Goal: Task Accomplishment & Management: Manage account settings

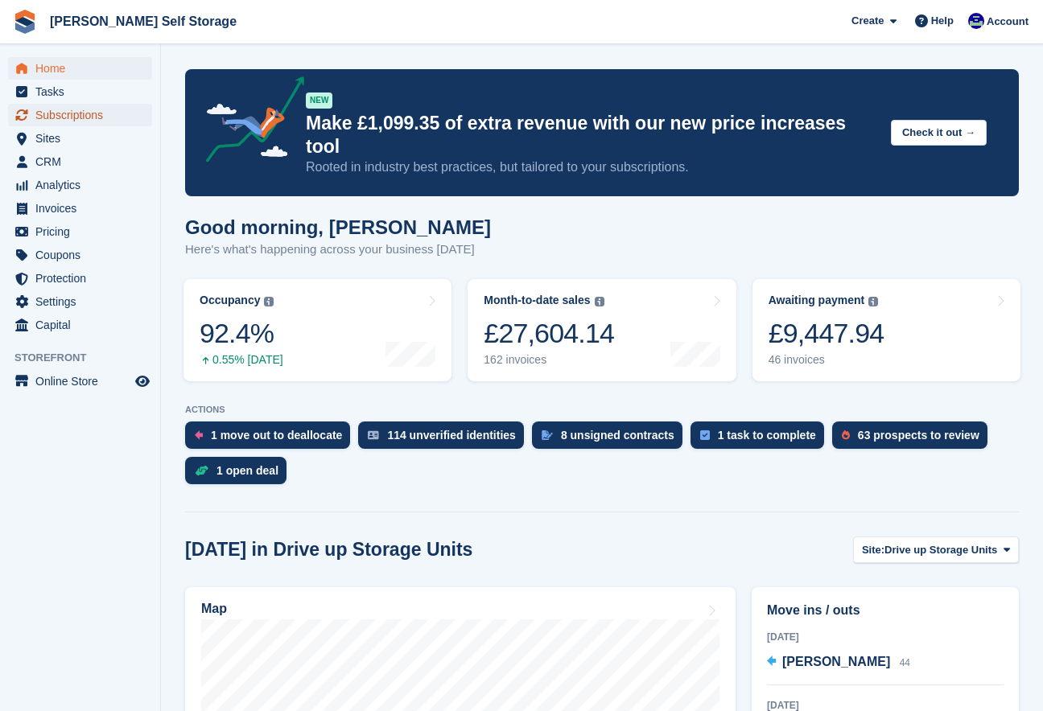
click at [60, 113] on span "Subscriptions" at bounding box center [83, 115] width 97 height 23
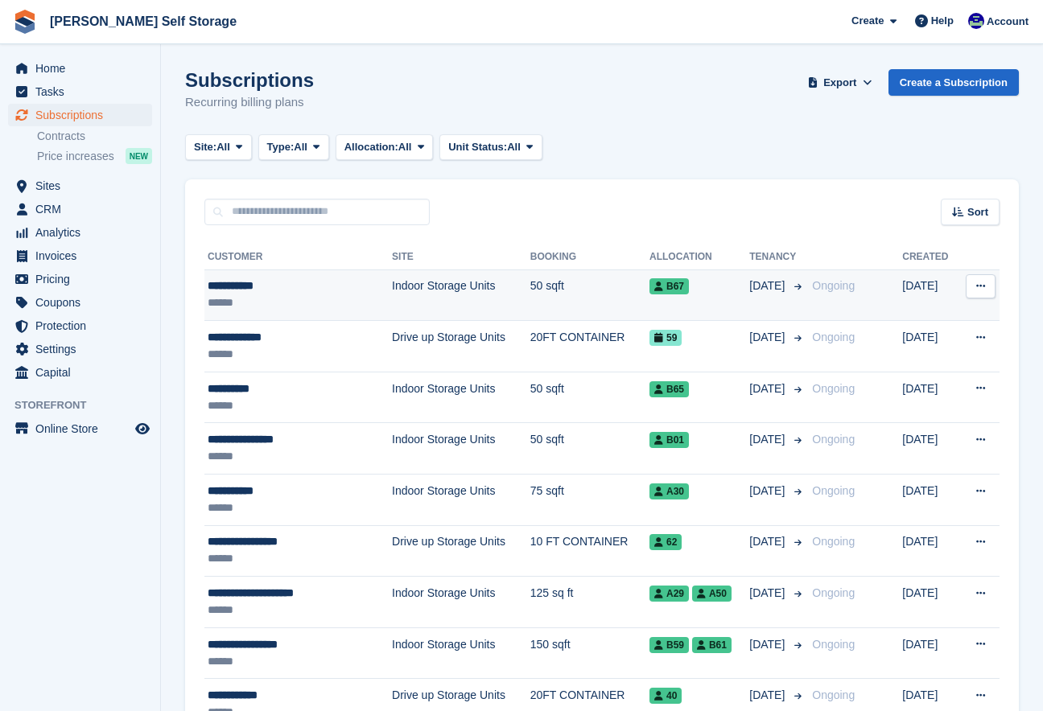
click at [275, 289] on div "**********" at bounding box center [283, 286] width 150 height 17
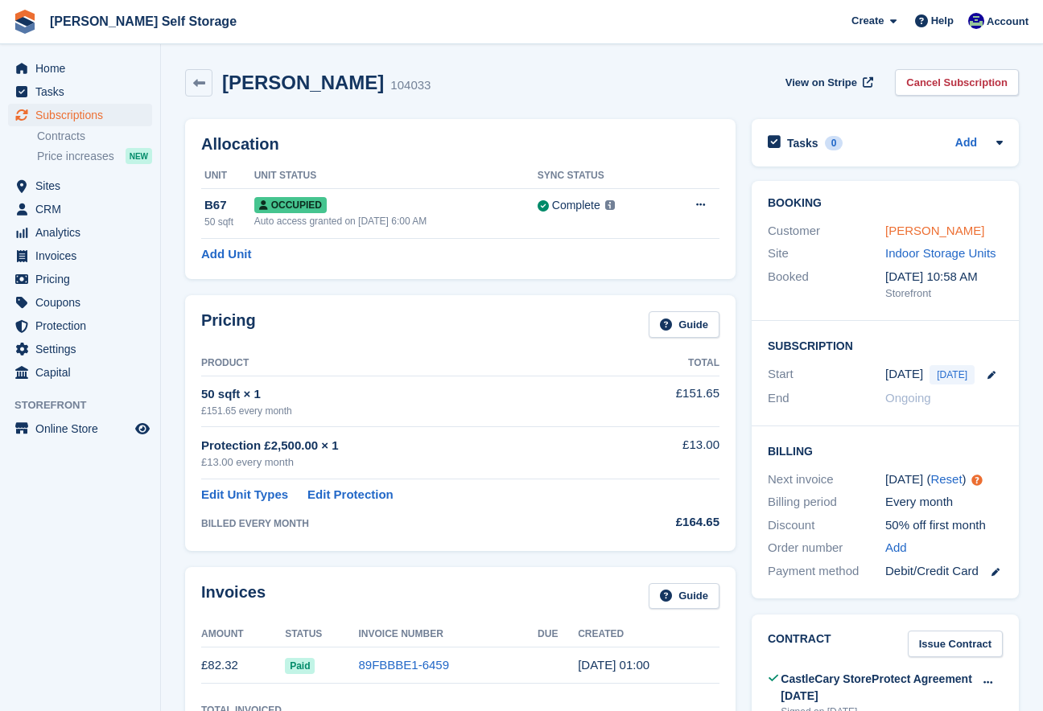
click at [904, 233] on link "Sian davies" at bounding box center [934, 231] width 99 height 14
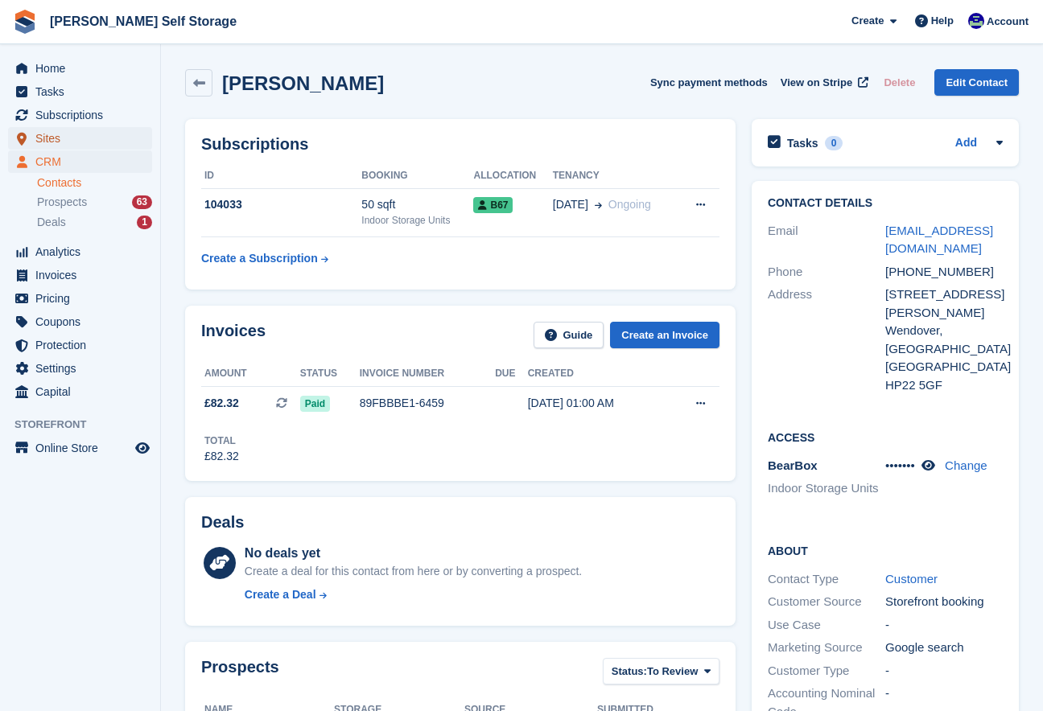
click at [53, 137] on span "Sites" at bounding box center [83, 138] width 97 height 23
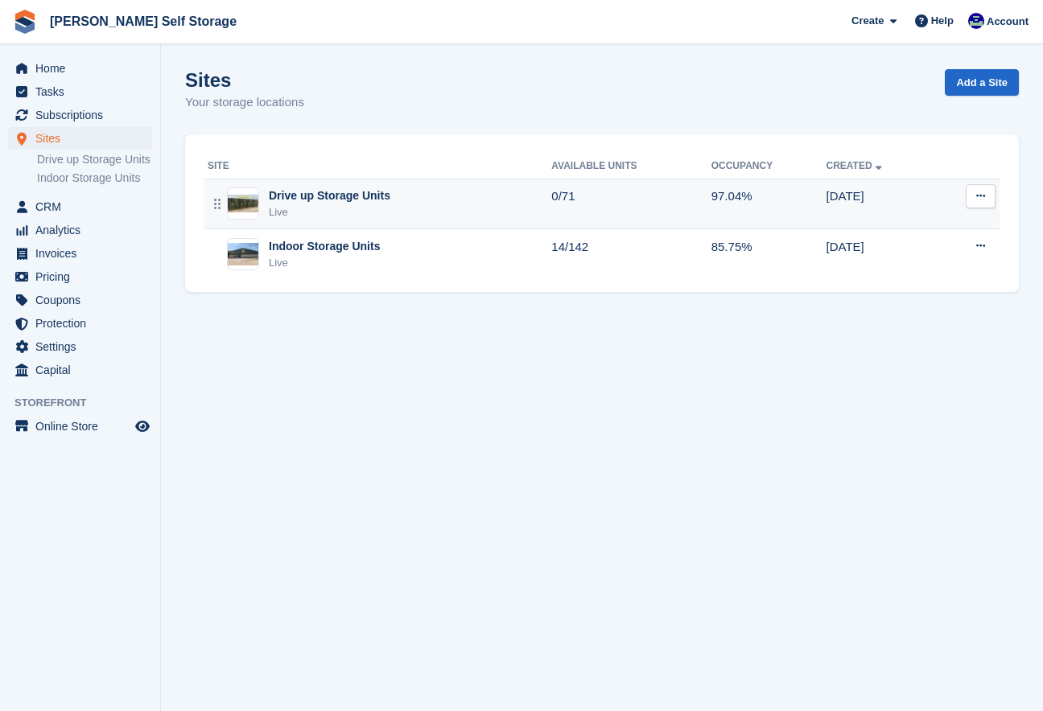
click at [271, 196] on div "Drive up Storage Units" at bounding box center [330, 195] width 122 height 17
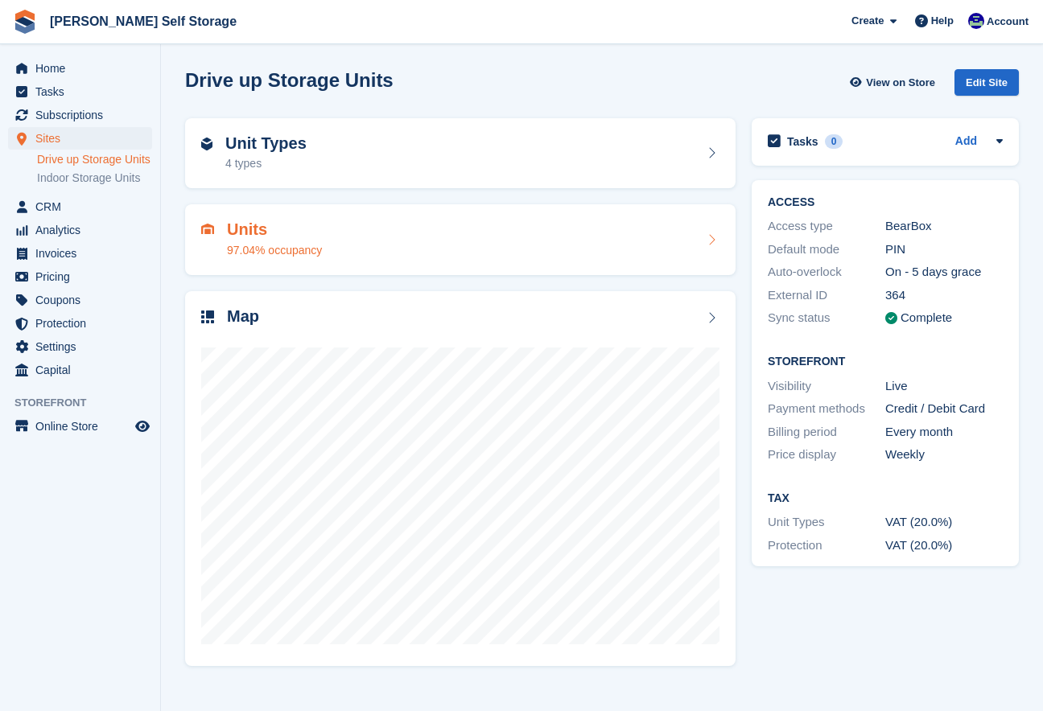
click at [287, 249] on div "97.04% occupancy" at bounding box center [274, 250] width 95 height 17
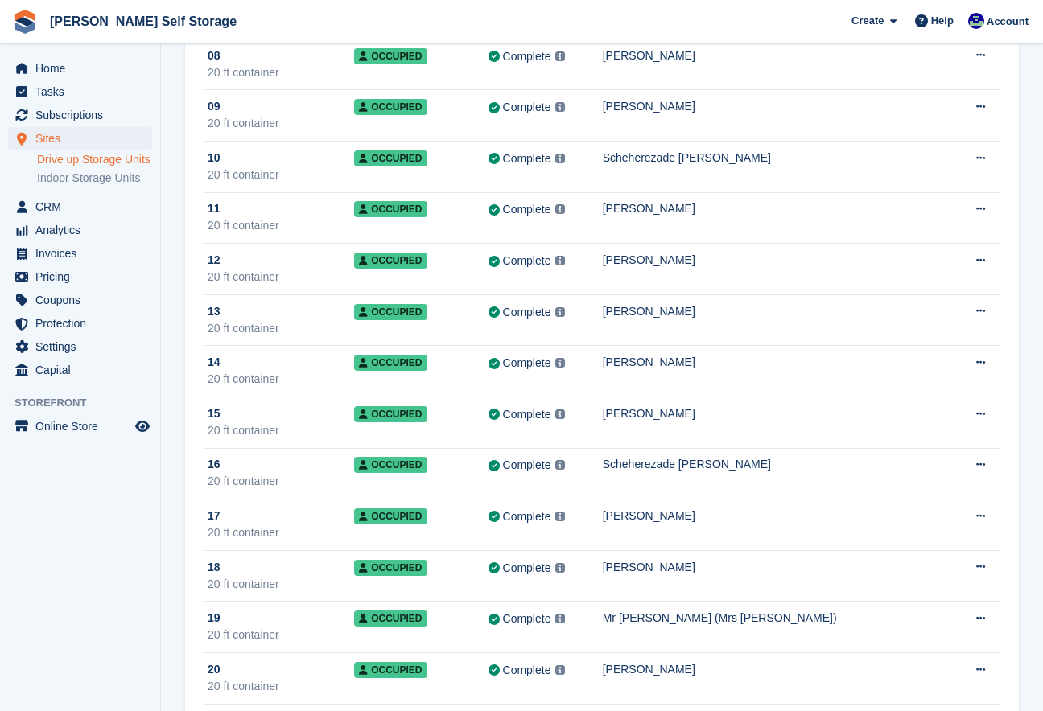
scroll to position [517, 0]
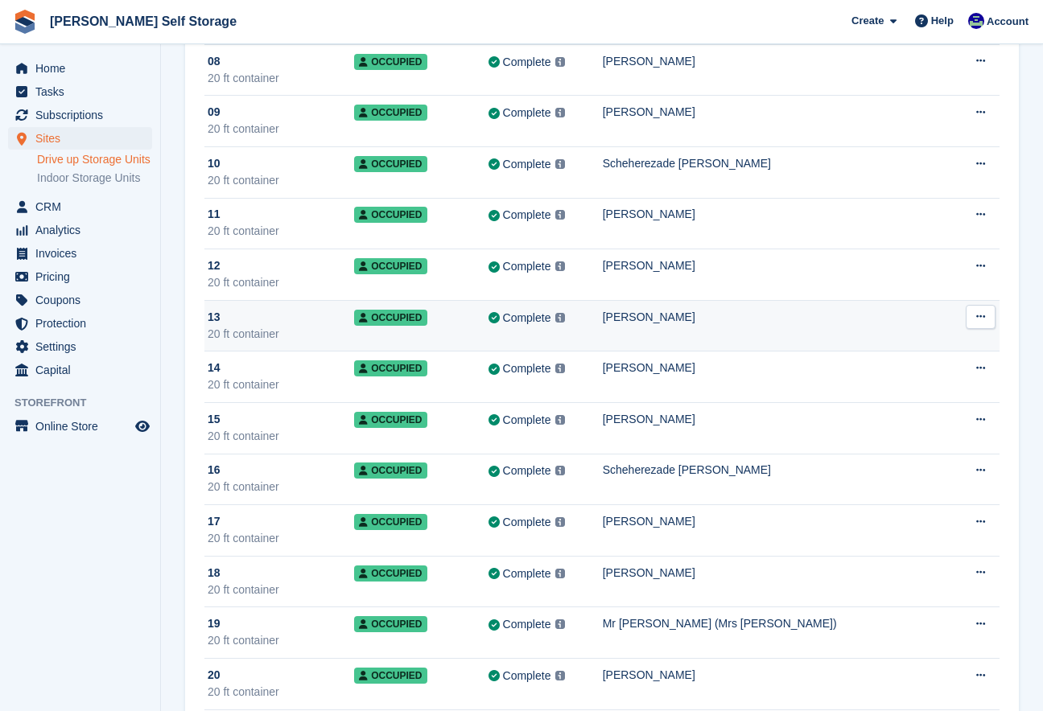
click at [603, 326] on div "Complete Last synced at 26 Aug, 2:08 AM Learn more →" at bounding box center [545, 318] width 114 height 19
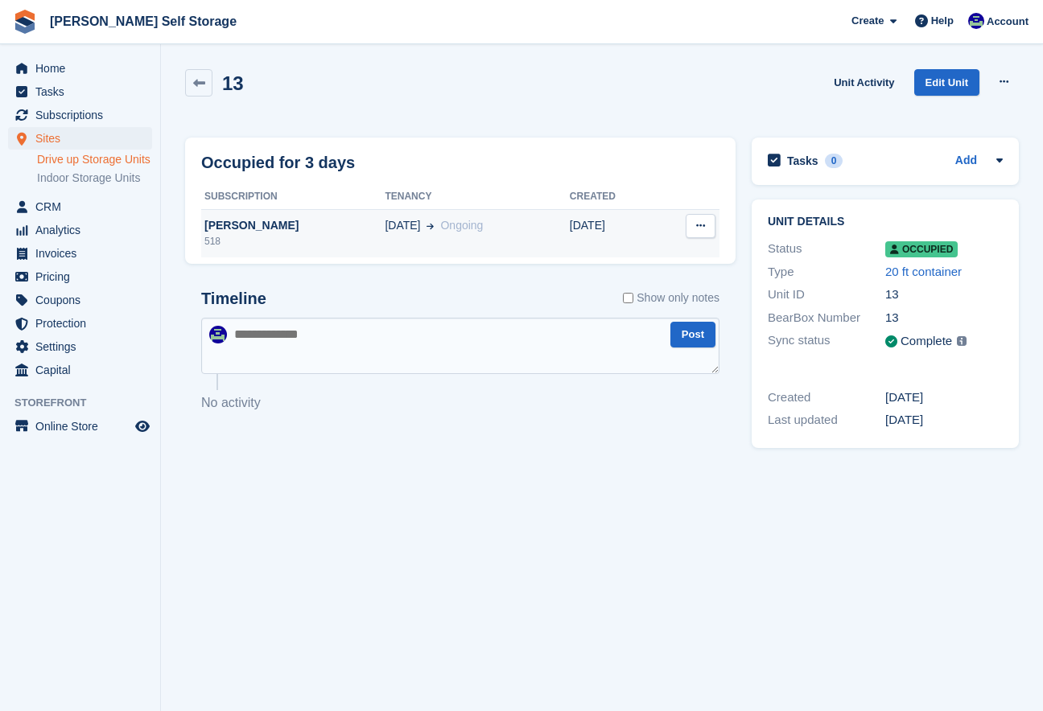
click at [268, 226] on div "[PERSON_NAME]" at bounding box center [292, 225] width 183 height 17
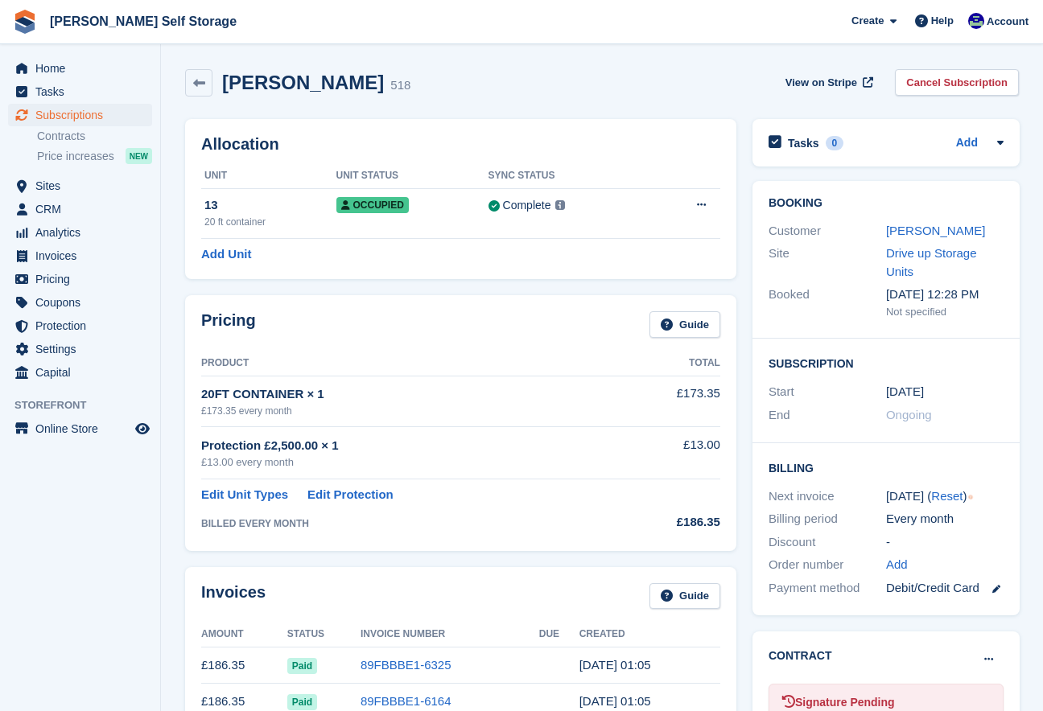
scroll to position [2, 0]
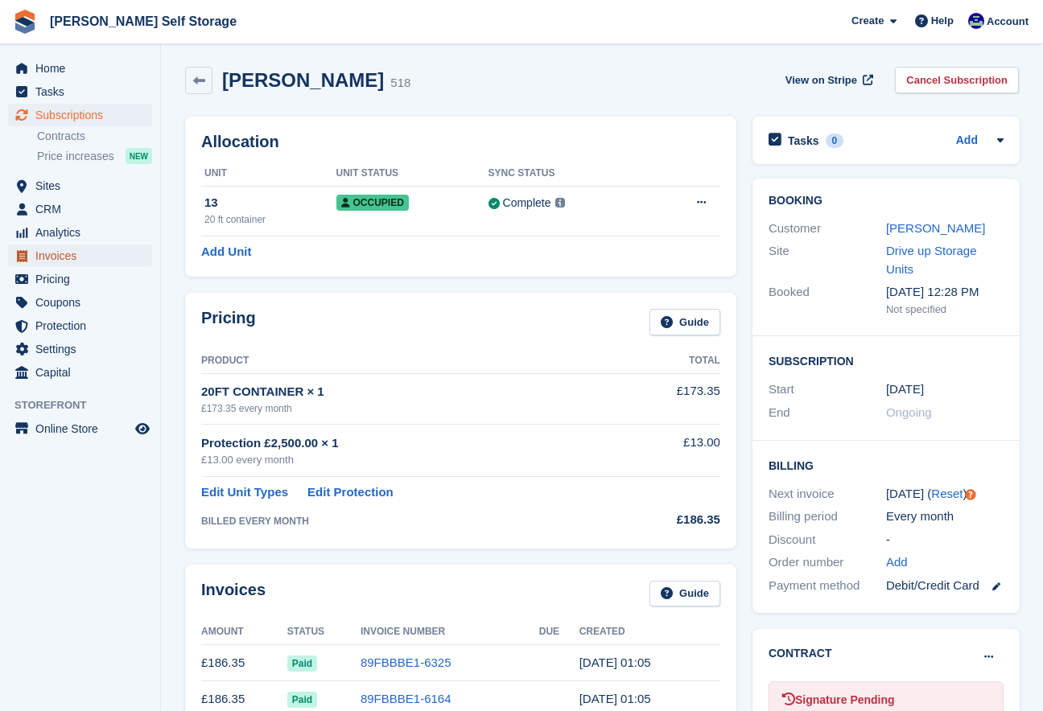
click at [59, 256] on span "Invoices" at bounding box center [83, 256] width 97 height 23
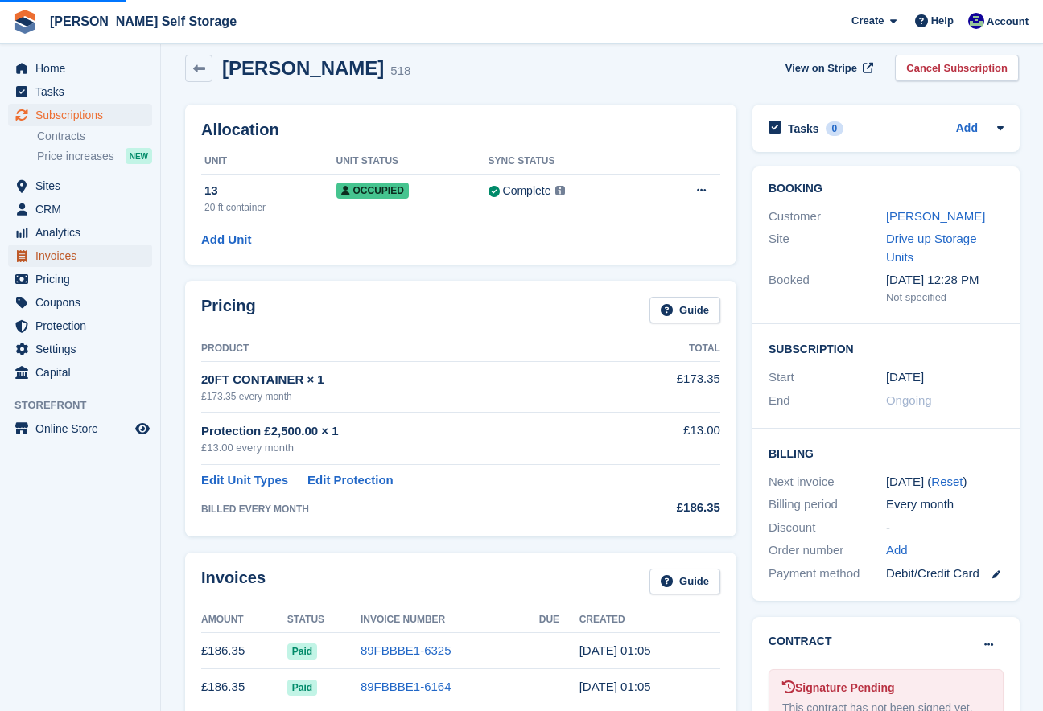
scroll to position [16, 0]
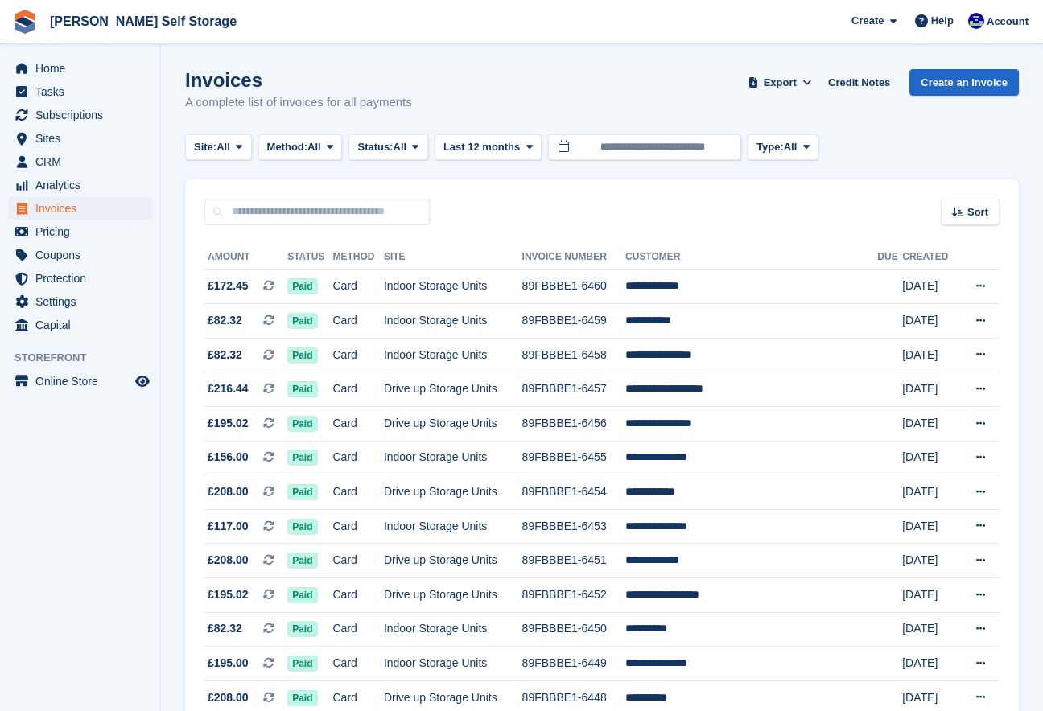
click at [56, 255] on span "Coupons" at bounding box center [83, 255] width 97 height 23
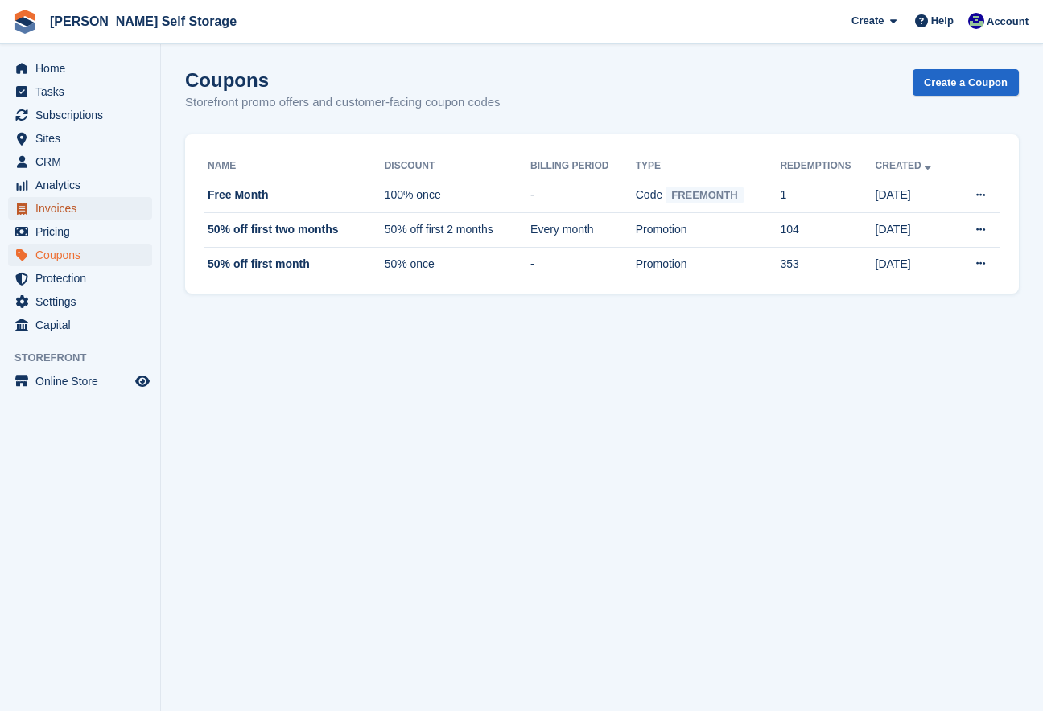
click at [45, 212] on span "Invoices" at bounding box center [83, 208] width 97 height 23
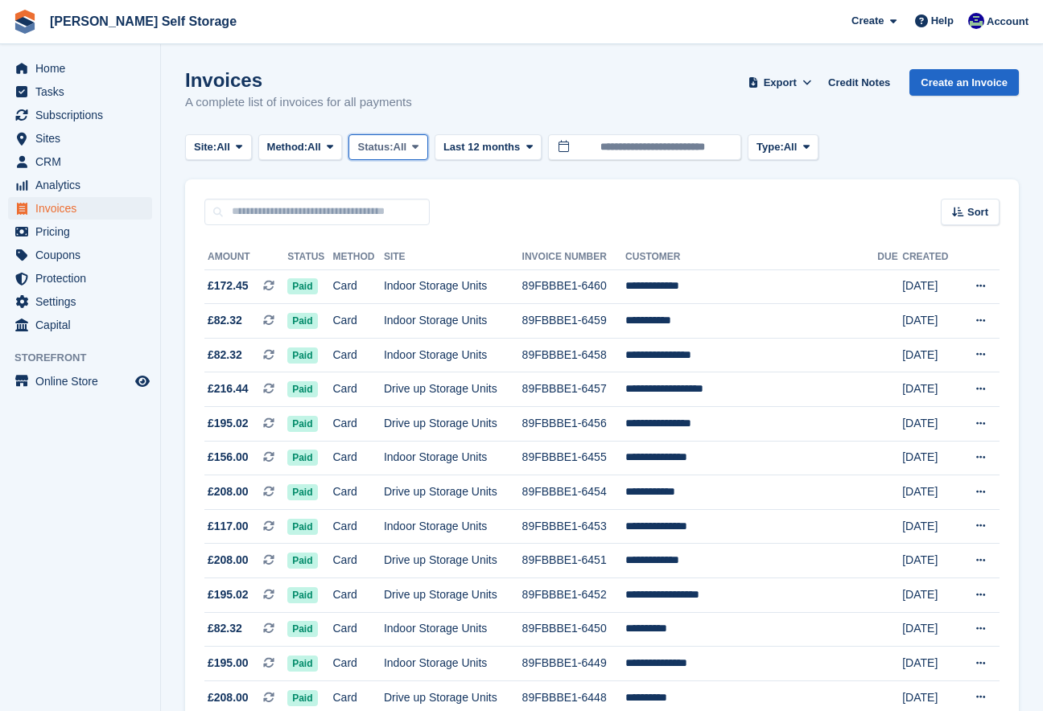
click at [418, 142] on icon at bounding box center [415, 147] width 6 height 10
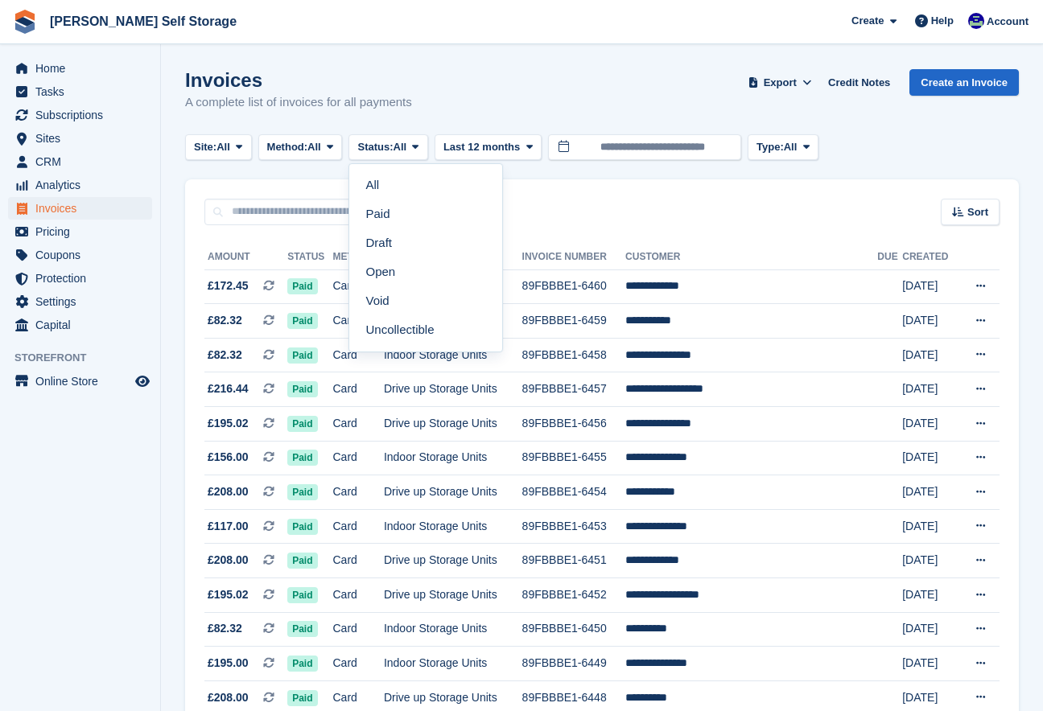
click at [403, 267] on link "Open" at bounding box center [426, 271] width 140 height 29
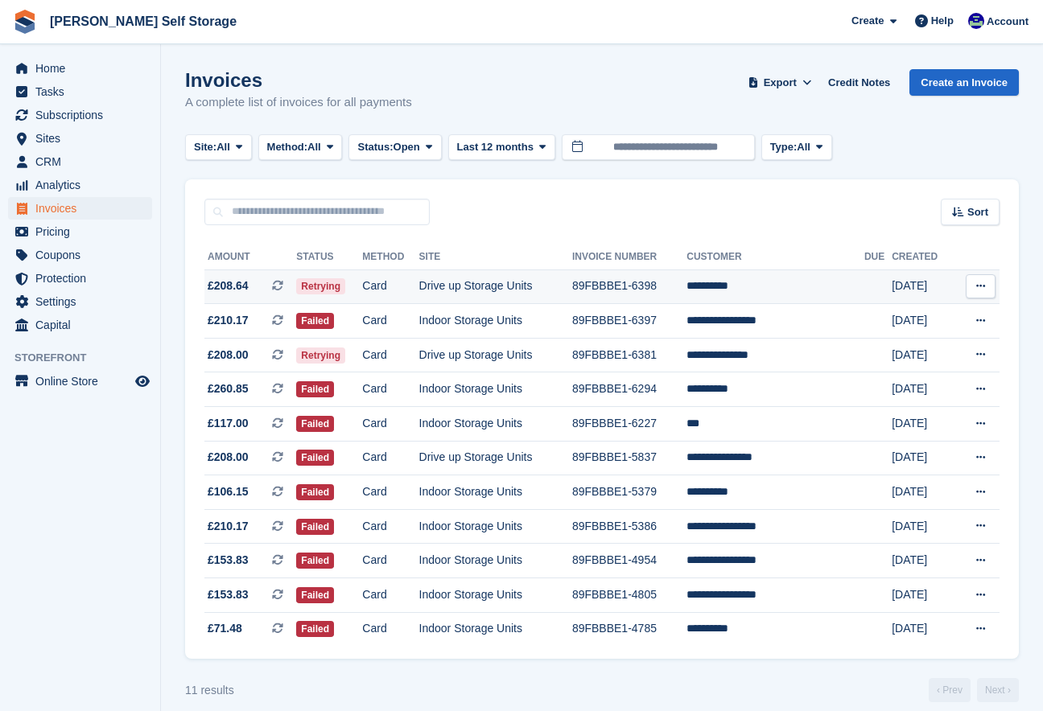
click at [509, 287] on td "Drive up Storage Units" at bounding box center [495, 287] width 153 height 35
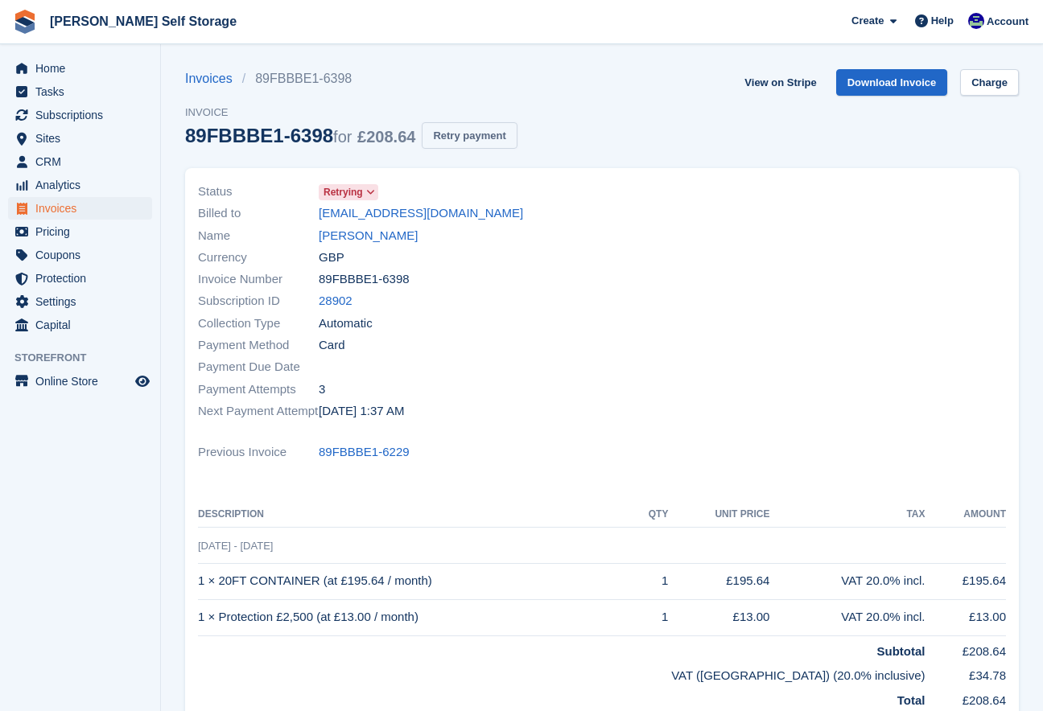
click at [500, 122] on button "Retry payment" at bounding box center [469, 135] width 95 height 27
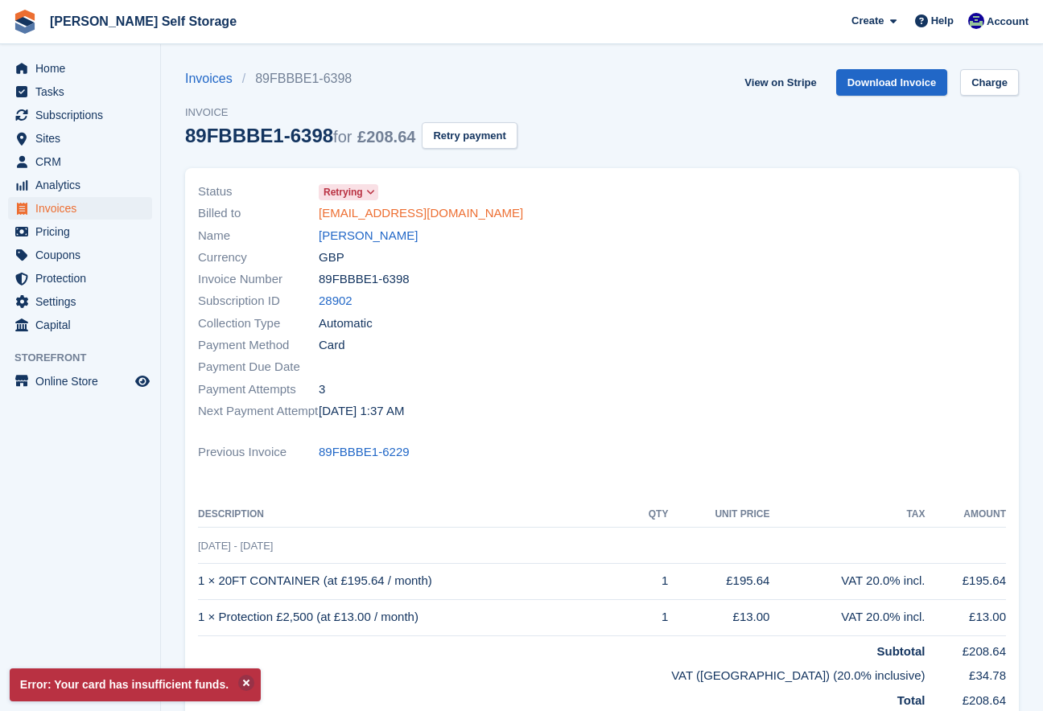
click at [324, 220] on link "adamfinch91@gmail.com" at bounding box center [421, 213] width 204 height 19
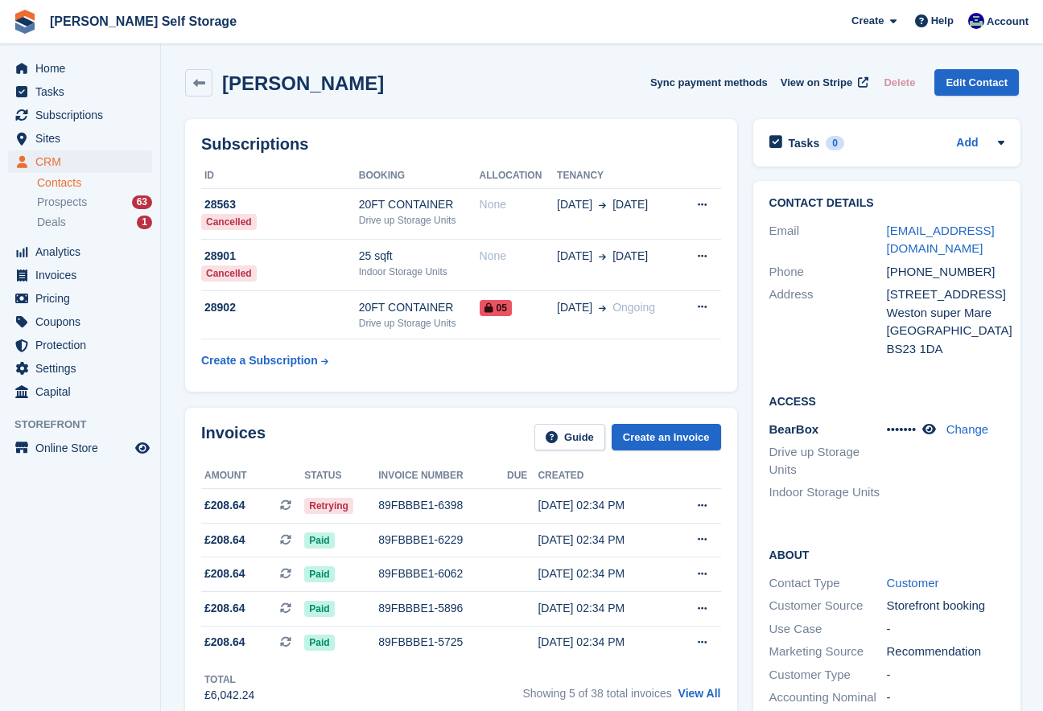
scroll to position [7, 0]
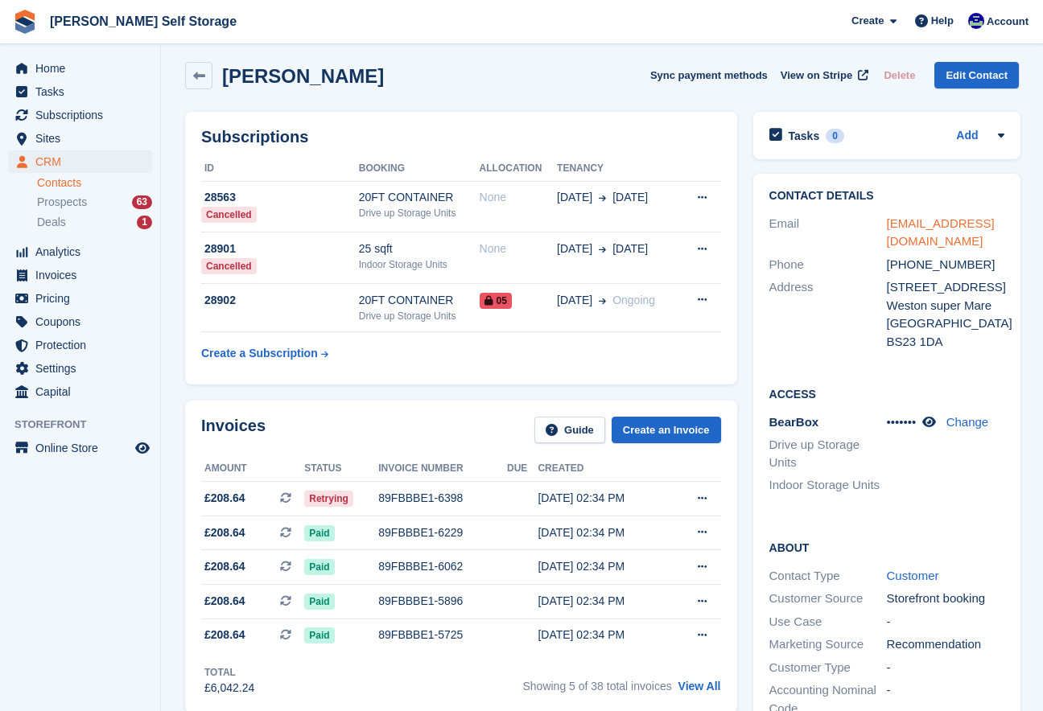
click at [921, 223] on link "adamfinch91@gmail.com" at bounding box center [941, 232] width 108 height 32
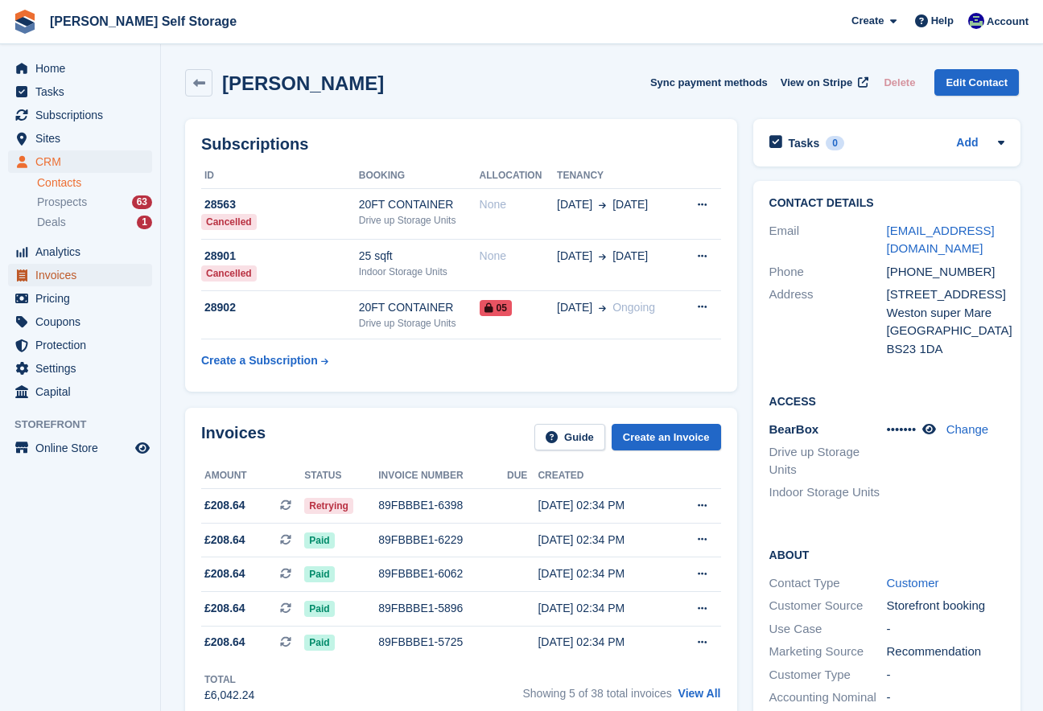
click at [66, 277] on span "Invoices" at bounding box center [83, 275] width 97 height 23
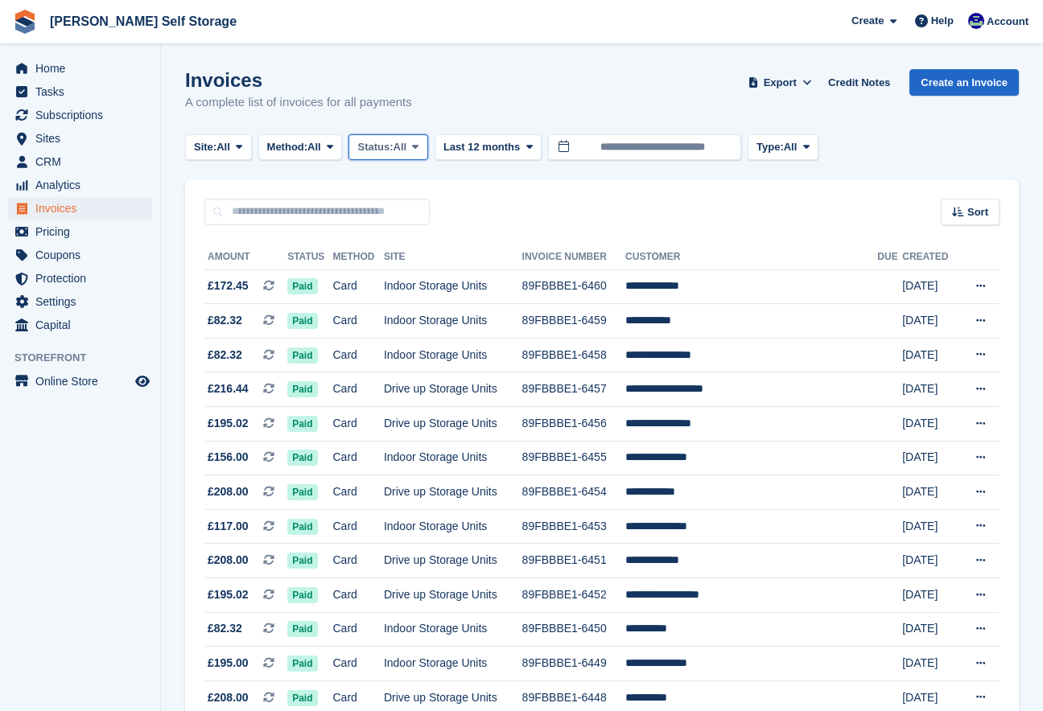
click at [407, 153] on span "All" at bounding box center [400, 147] width 14 height 16
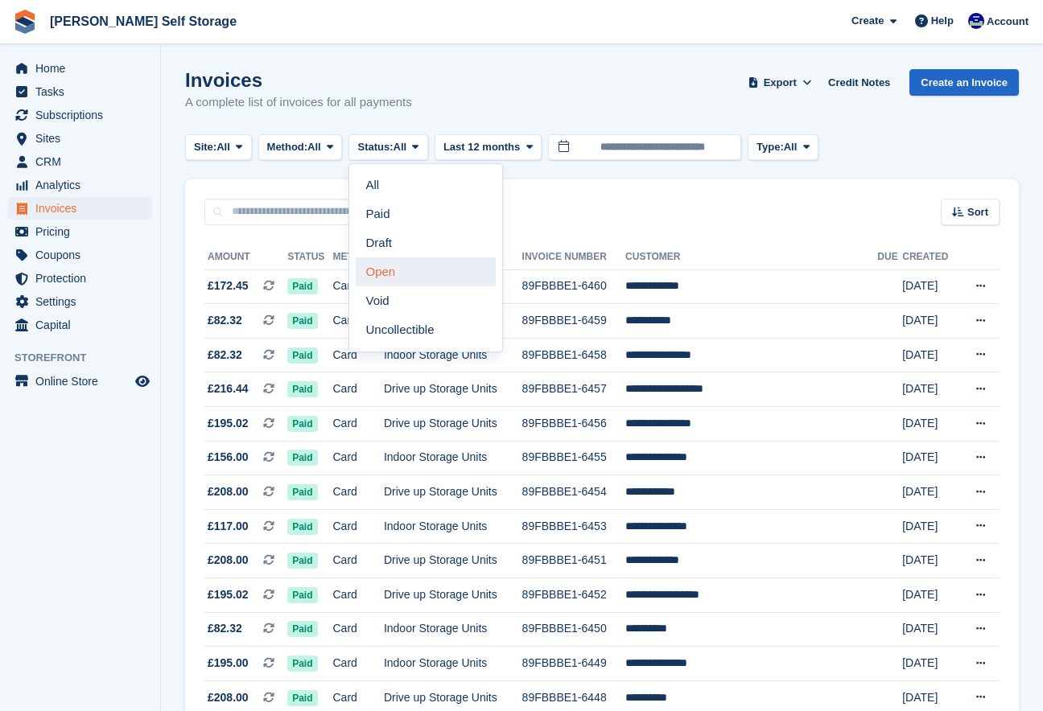
click at [393, 274] on link "Open" at bounding box center [426, 271] width 140 height 29
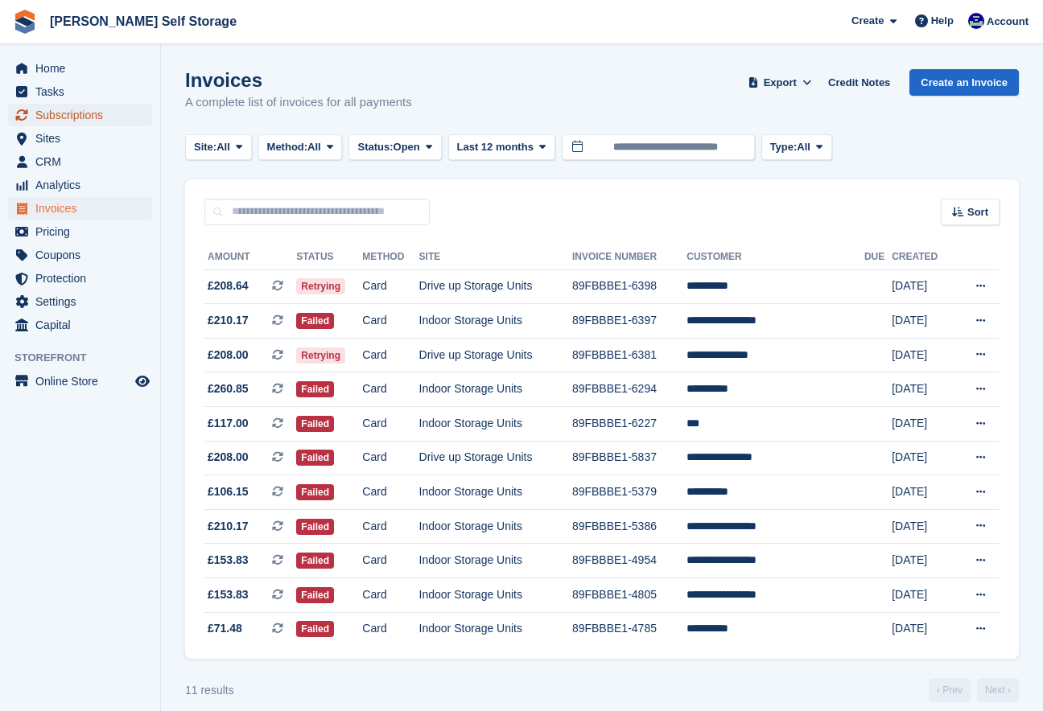
click at [66, 118] on span "Subscriptions" at bounding box center [83, 115] width 97 height 23
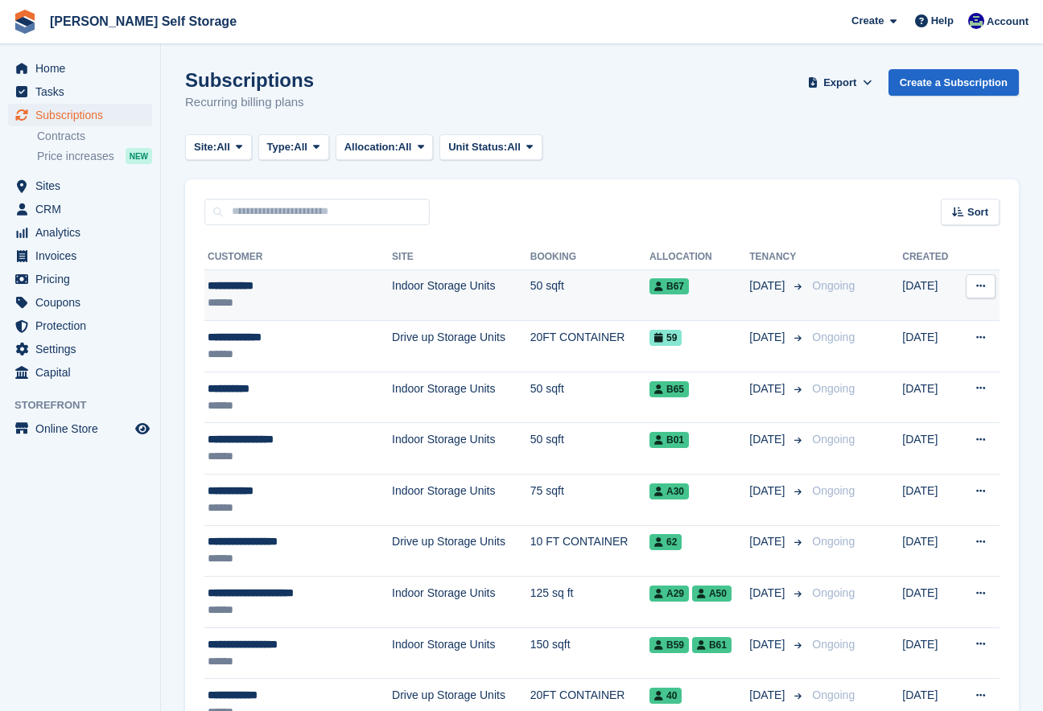
click at [392, 296] on td "Indoor Storage Units" at bounding box center [461, 295] width 138 height 51
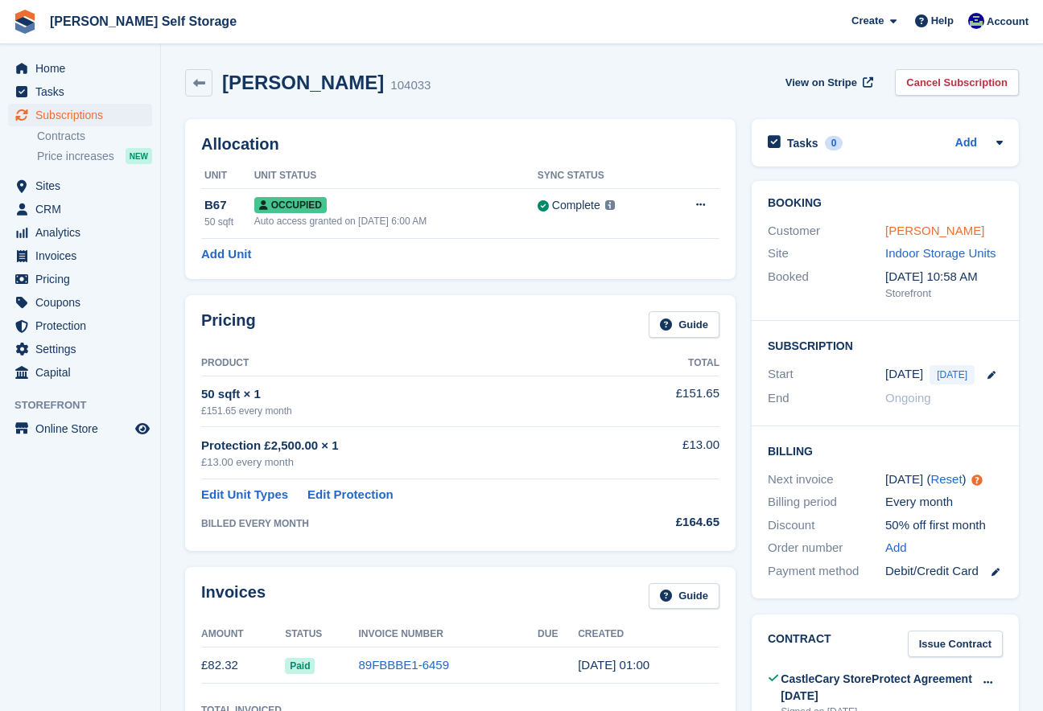
click at [904, 236] on link "Sian davies" at bounding box center [934, 231] width 99 height 14
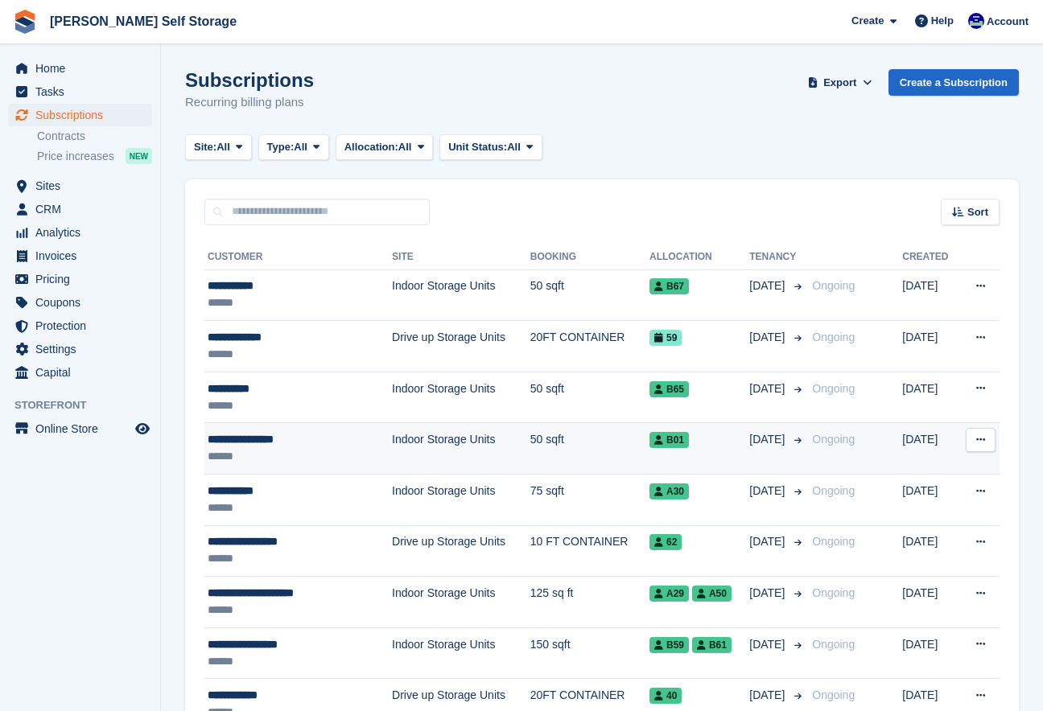
click at [291, 437] on div "**********" at bounding box center [283, 439] width 150 height 17
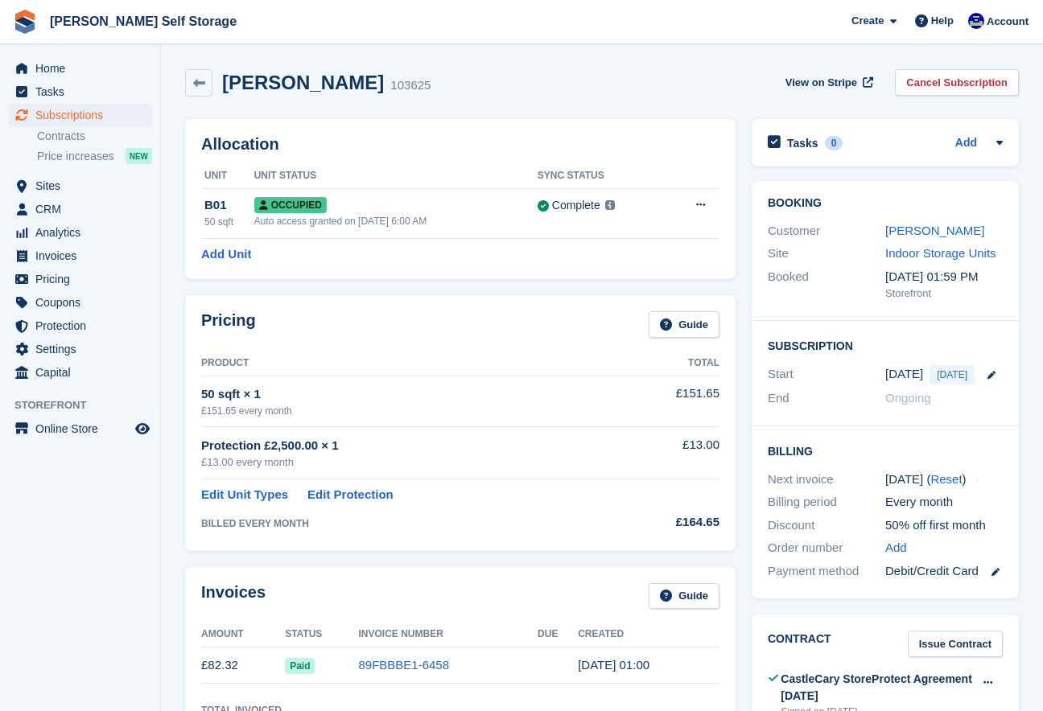
scroll to position [1, 0]
click at [899, 229] on link "[PERSON_NAME]" at bounding box center [934, 230] width 99 height 14
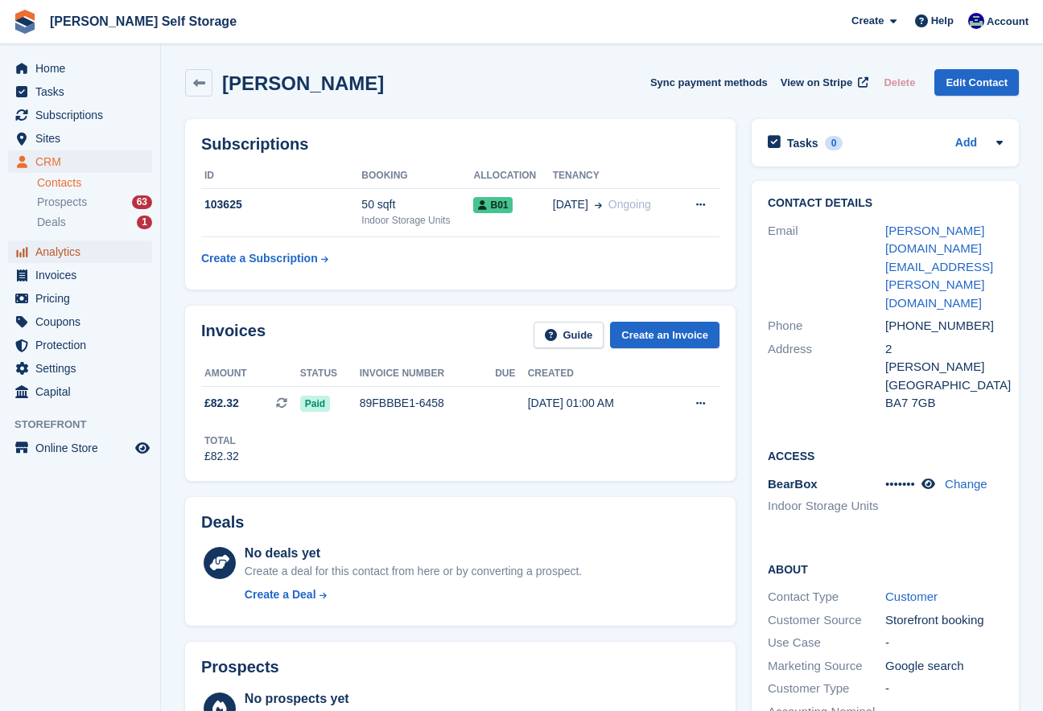
click at [38, 249] on span "Analytics" at bounding box center [83, 252] width 97 height 23
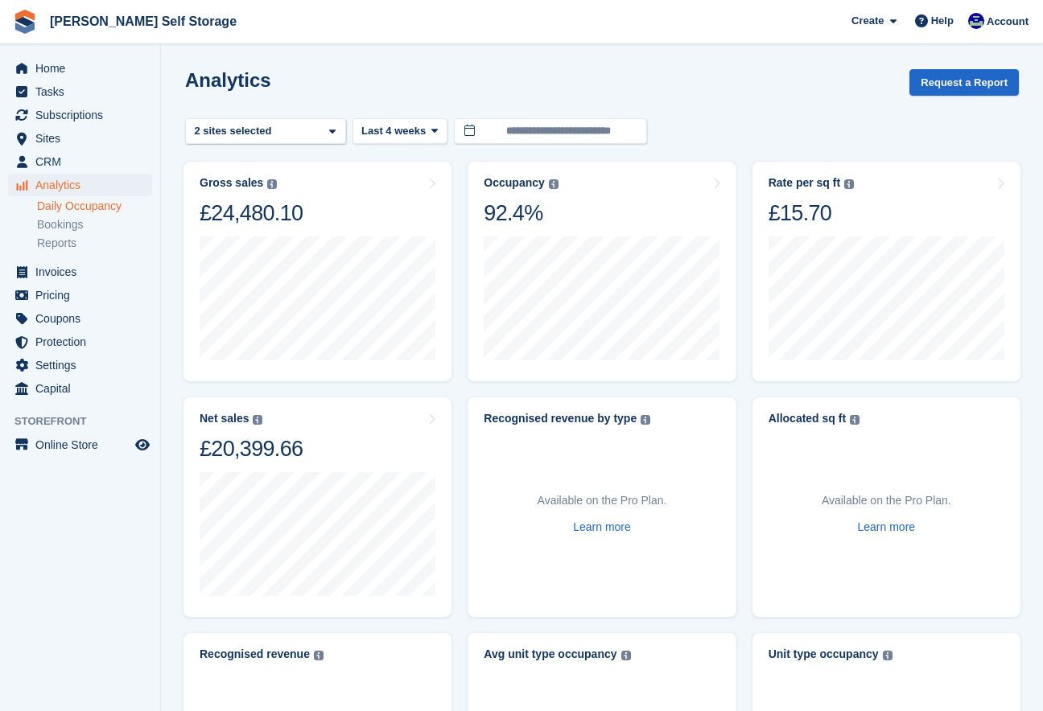
click at [74, 205] on link "Daily Occupancy" at bounding box center [94, 206] width 115 height 15
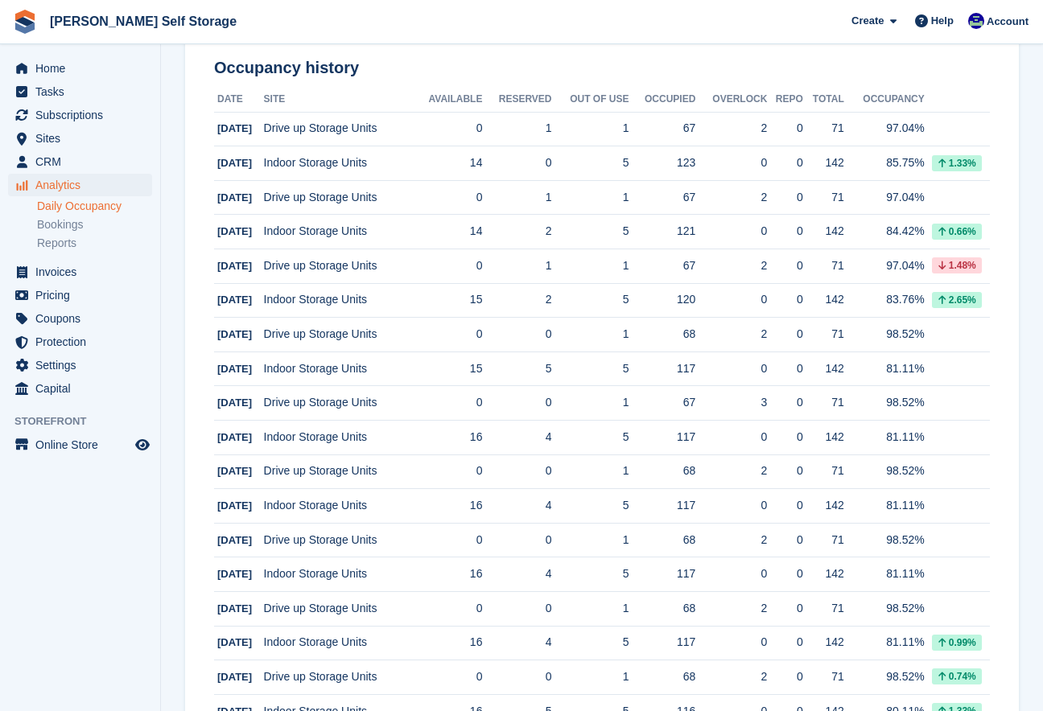
scroll to position [249, 0]
